Goal: Navigation & Orientation: Find specific page/section

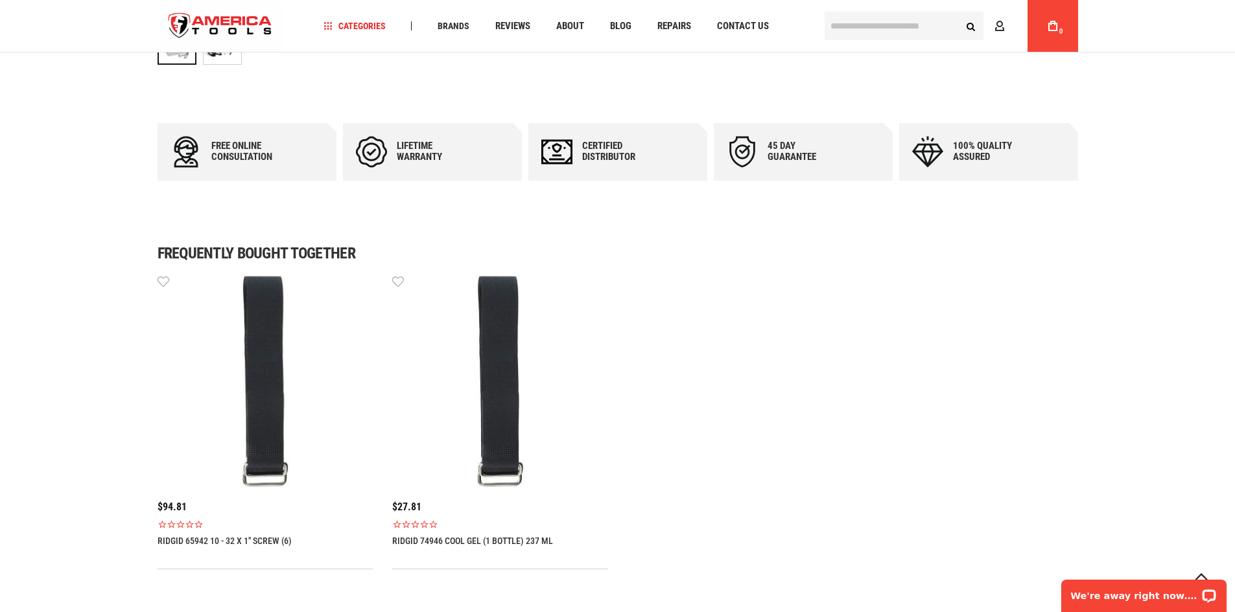
scroll to position [648, 0]
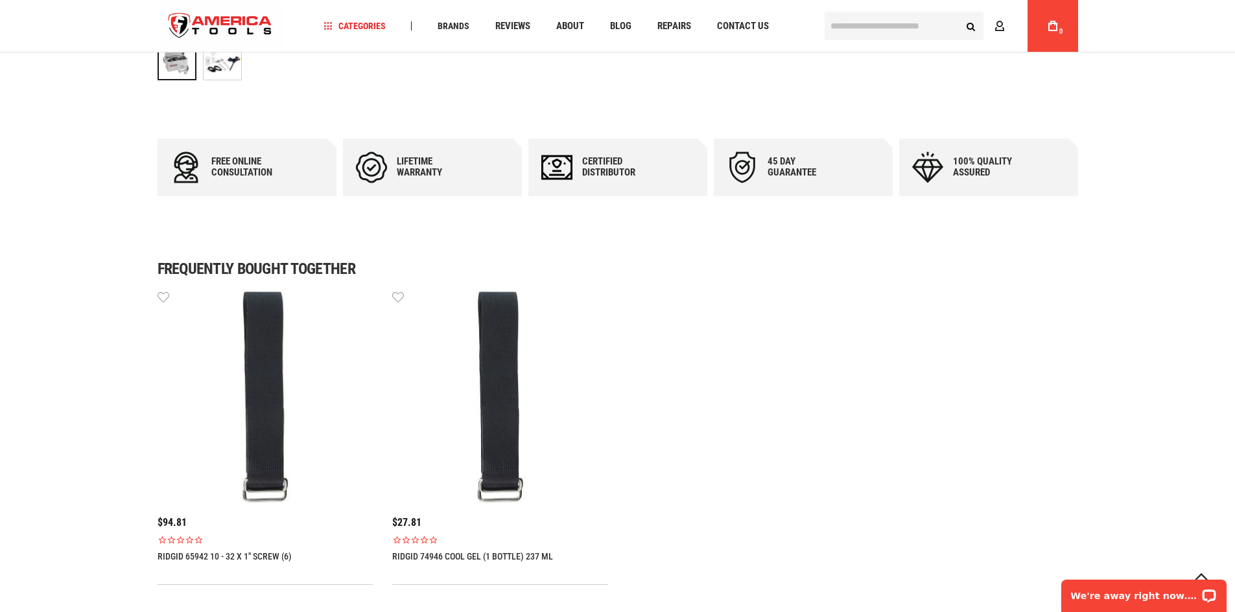
click at [521, 367] on img at bounding box center [500, 398] width 216 height 216
click at [511, 358] on img at bounding box center [500, 398] width 216 height 216
